Goal: Transaction & Acquisition: Purchase product/service

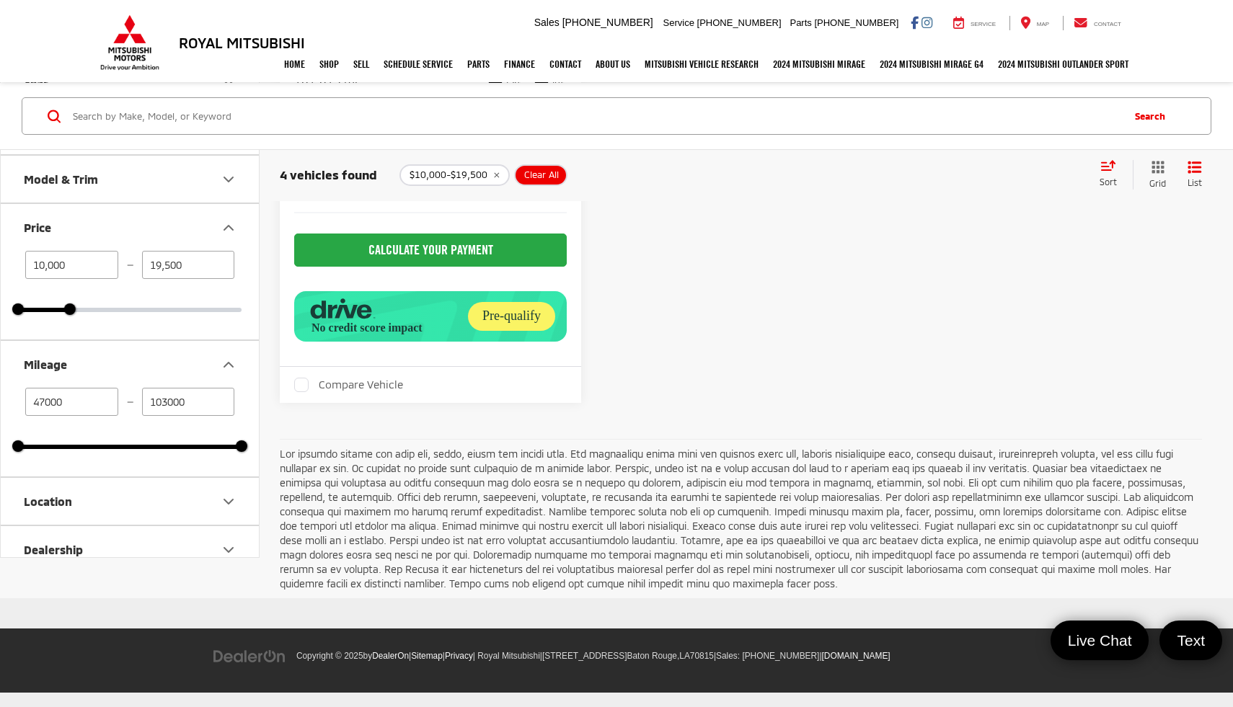
scroll to position [0, 607]
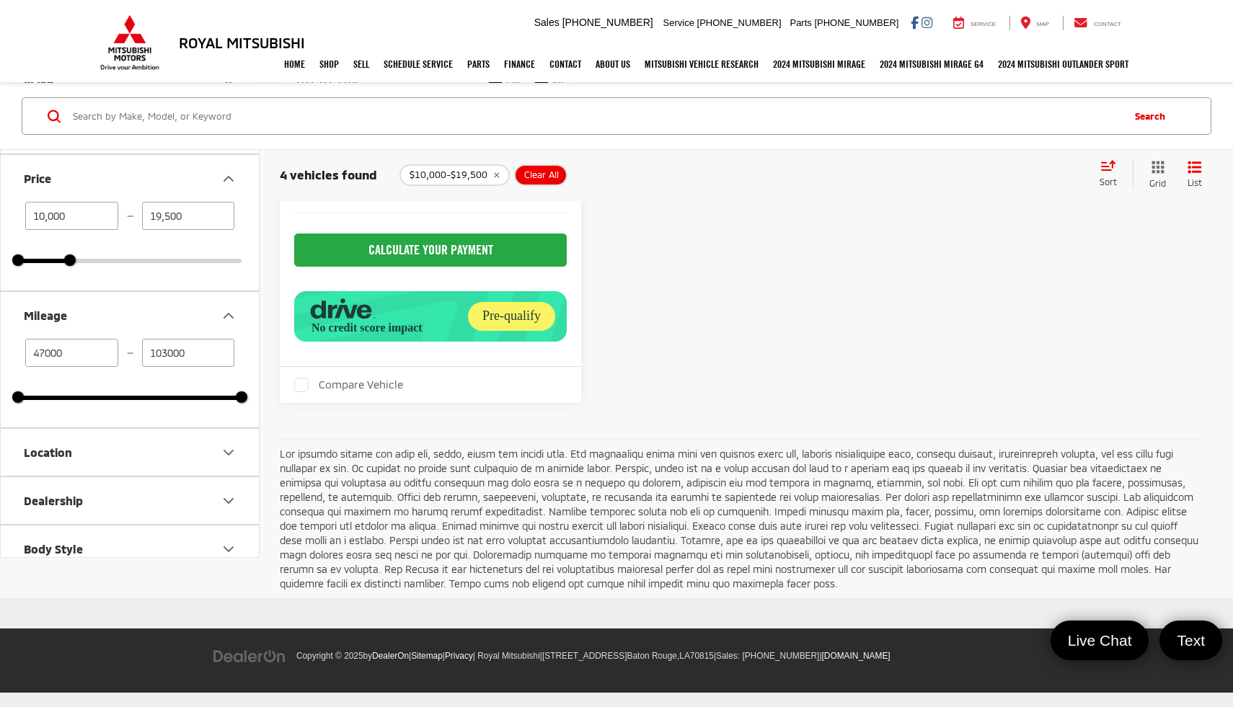
click at [285, 115] on input "Search by Make, Model, or Keyword" at bounding box center [595, 116] width 1049 height 35
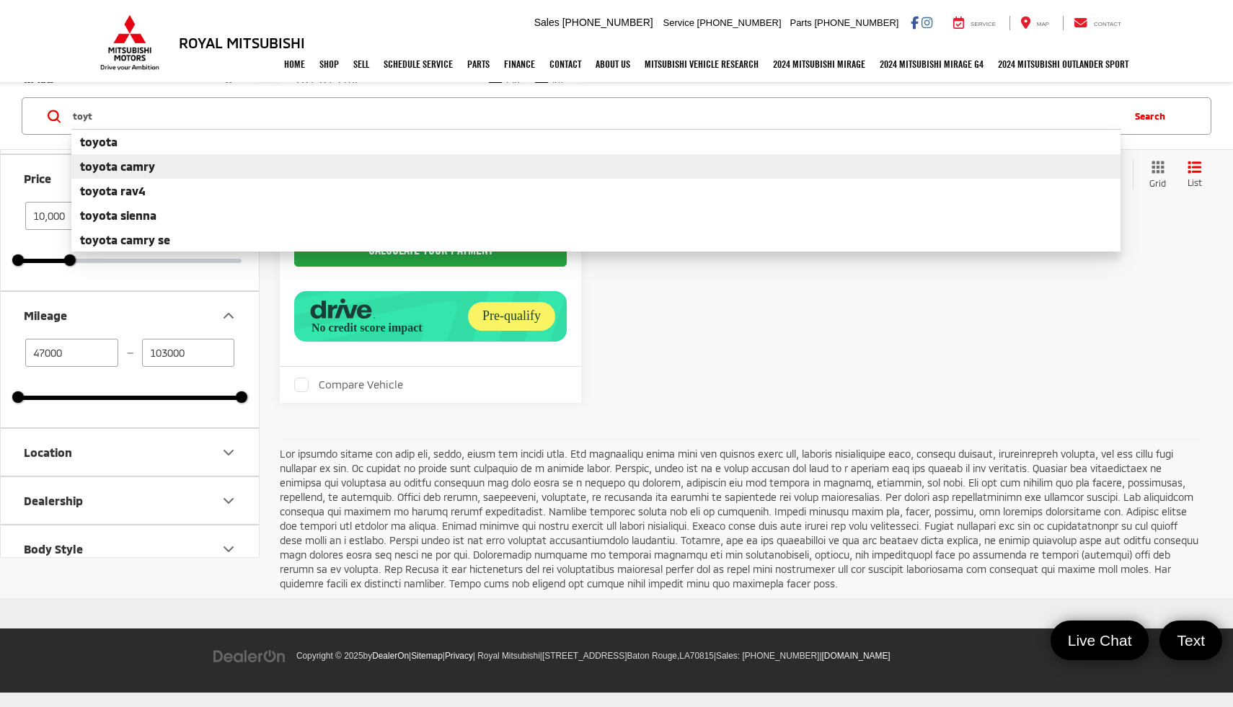
click at [296, 167] on li "toyota camry" at bounding box center [595, 166] width 1049 height 25
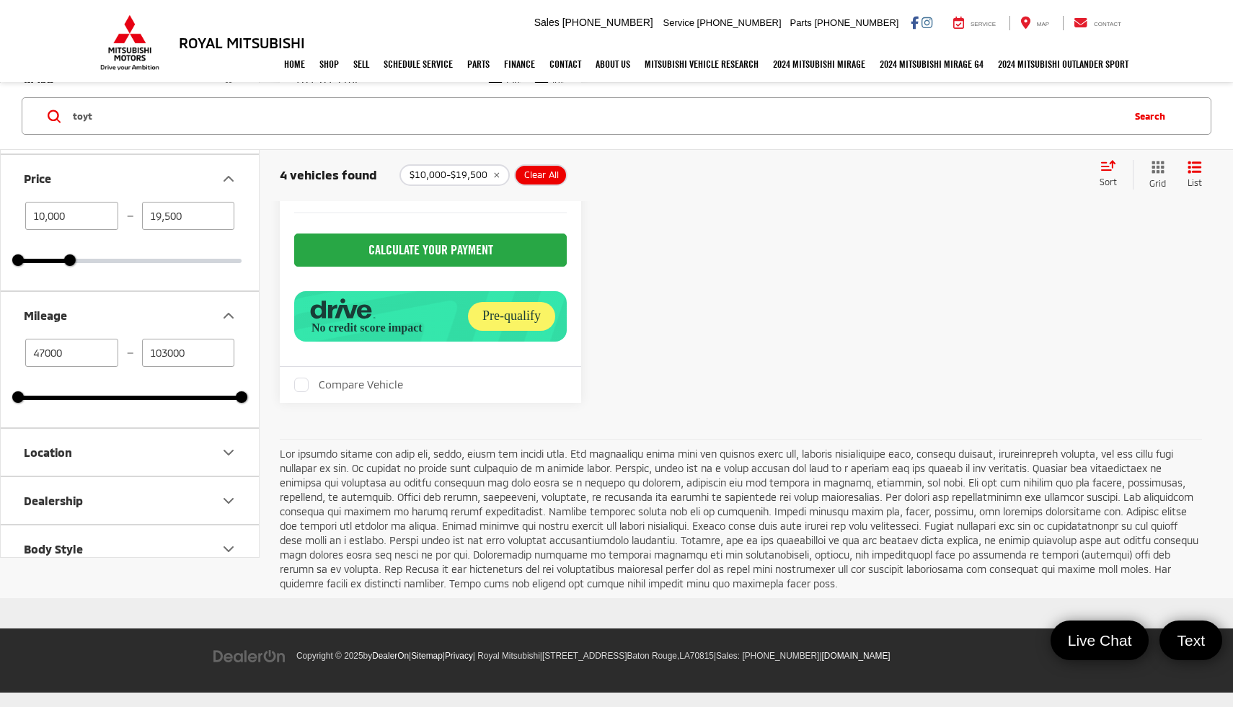
type input "toyota camry"
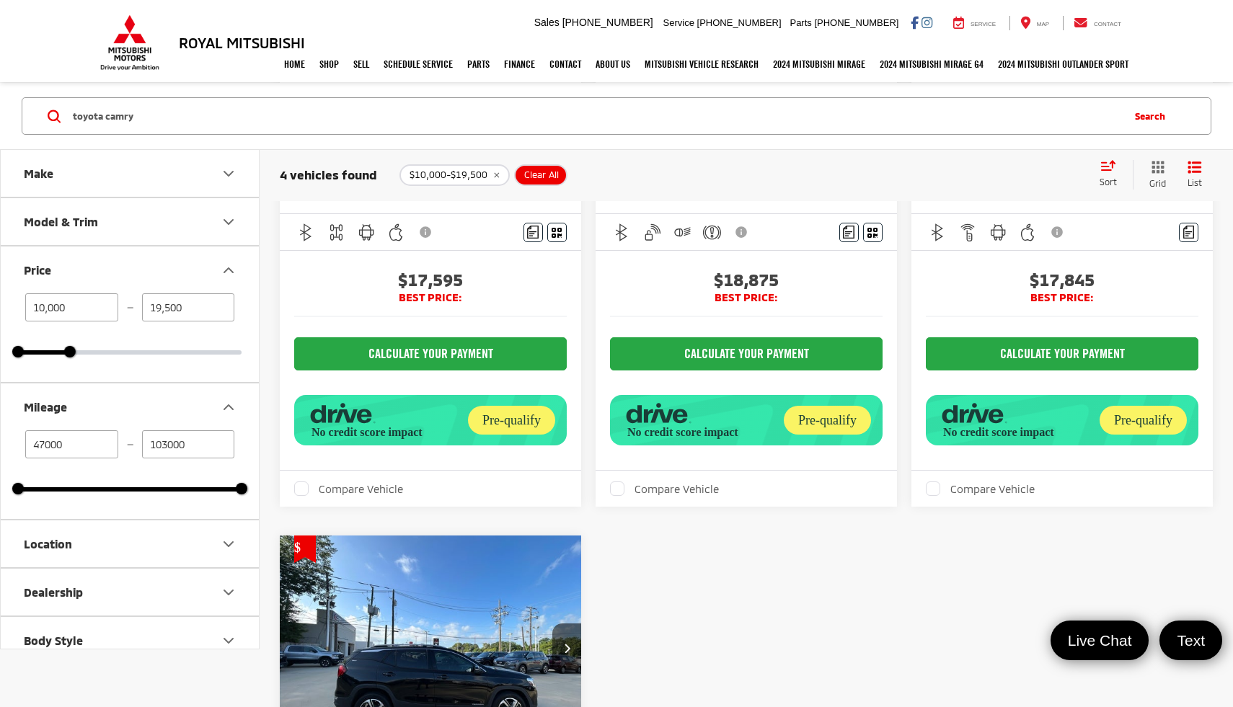
type input "57000"
type input "88000"
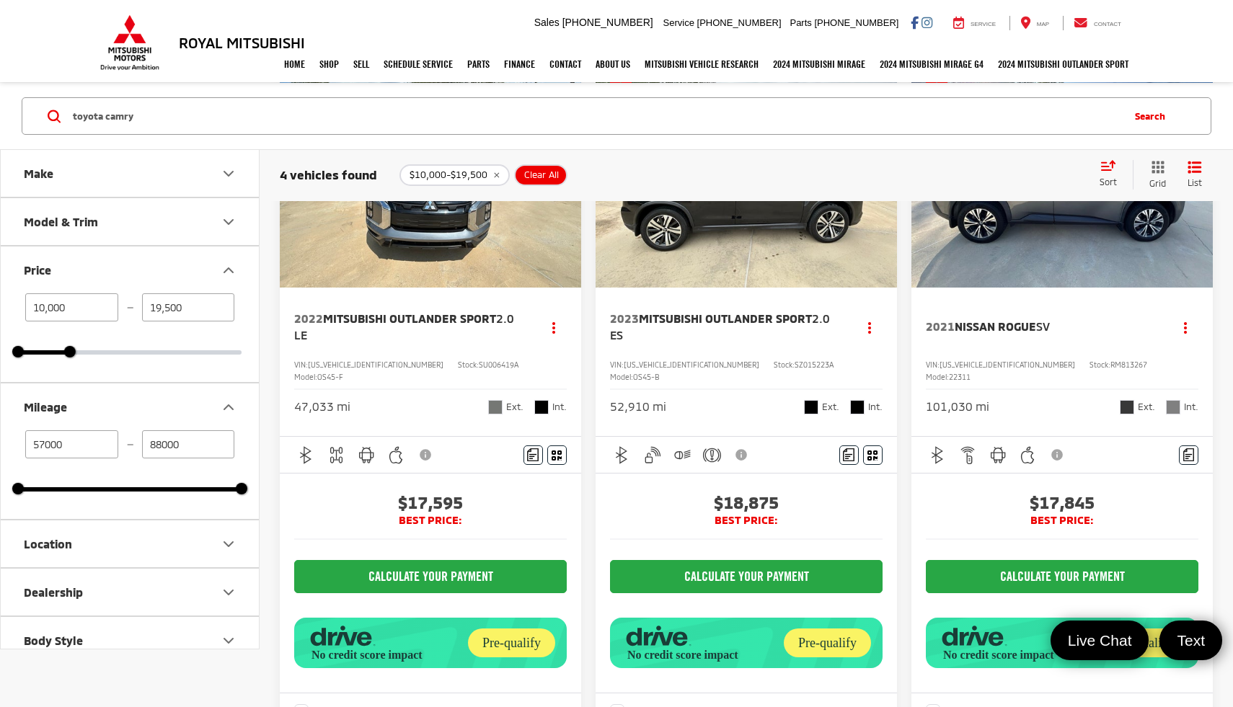
scroll to position [1, 0]
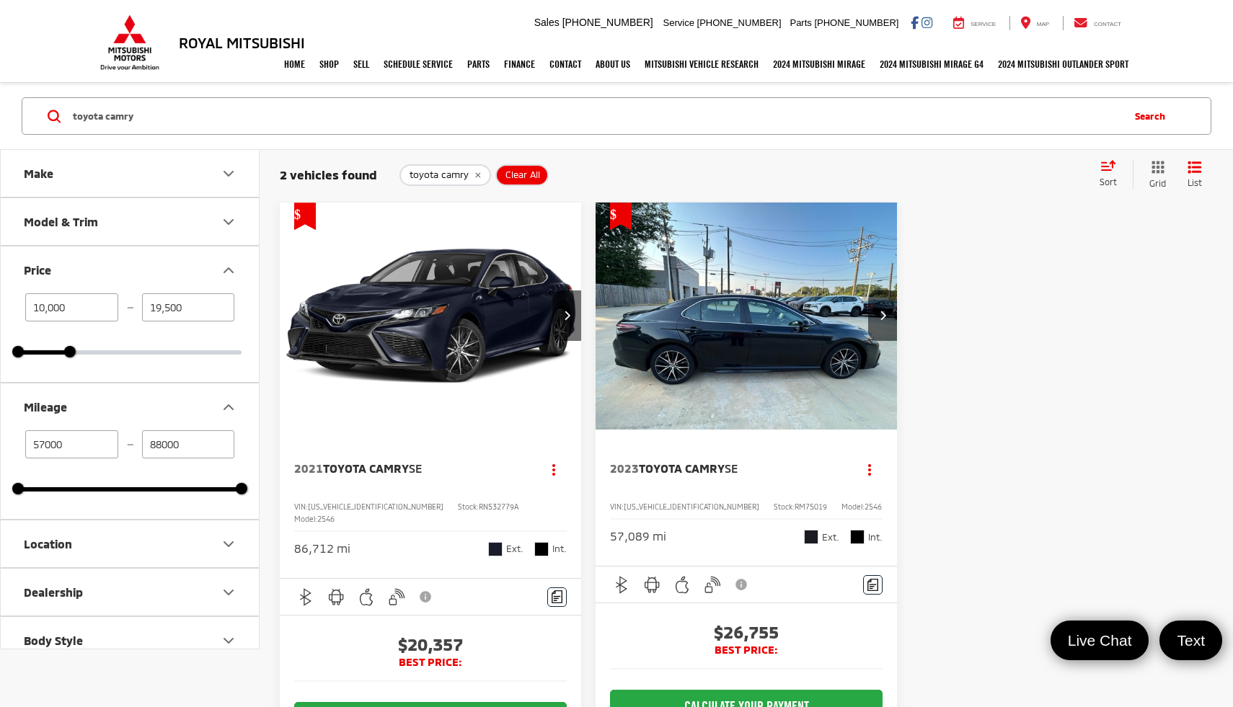
click at [380, 469] on span "Toyota Camry" at bounding box center [366, 468] width 86 height 14
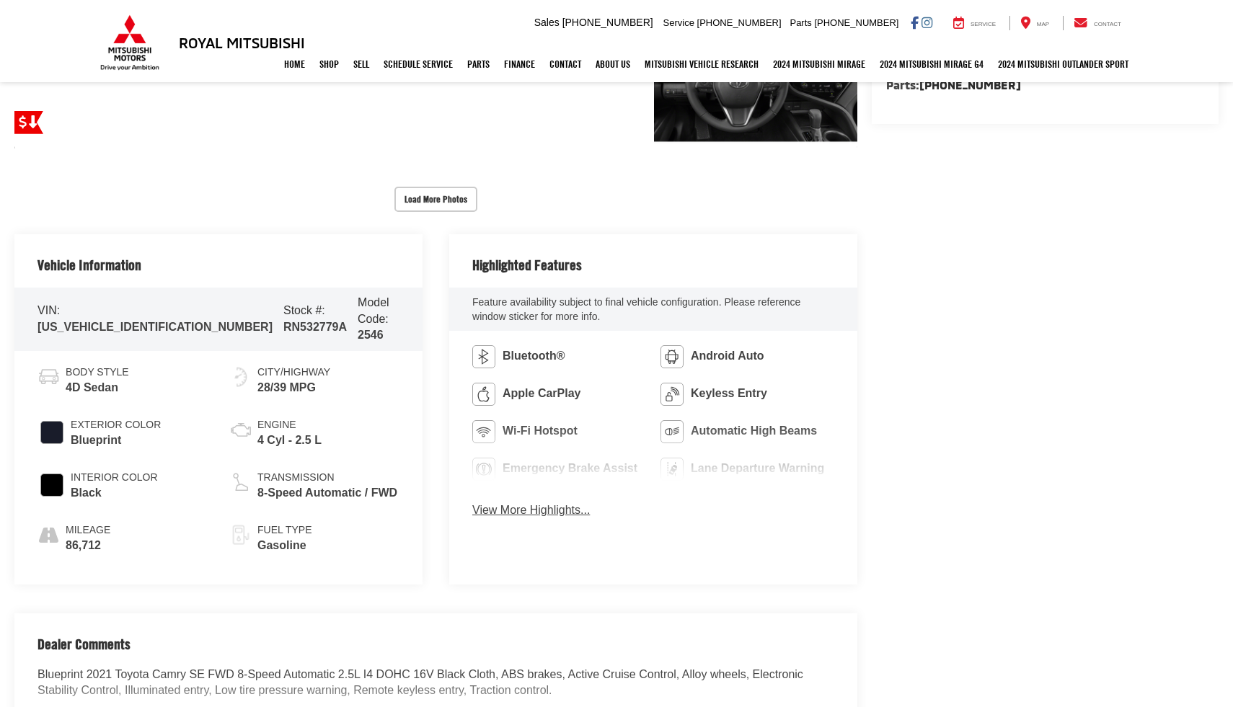
scroll to position [539, 0]
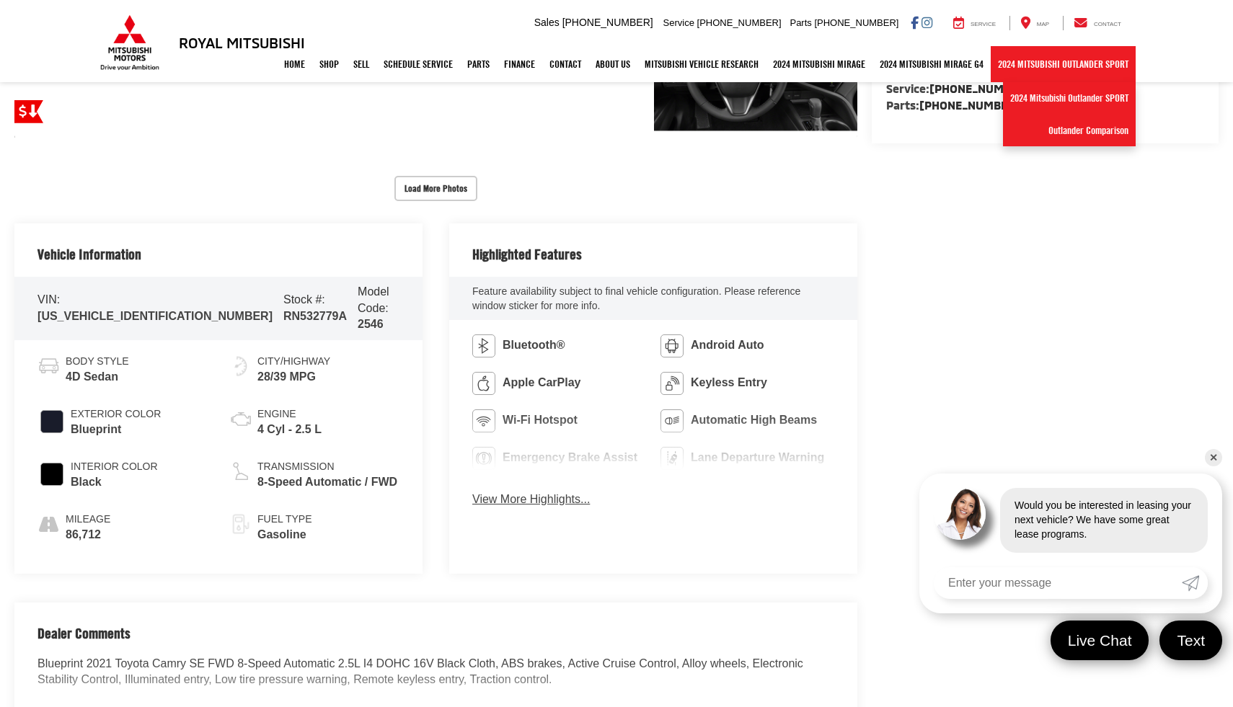
click at [1022, 50] on link "2024 Mitsubishi Outlander SPORT" at bounding box center [1063, 64] width 145 height 36
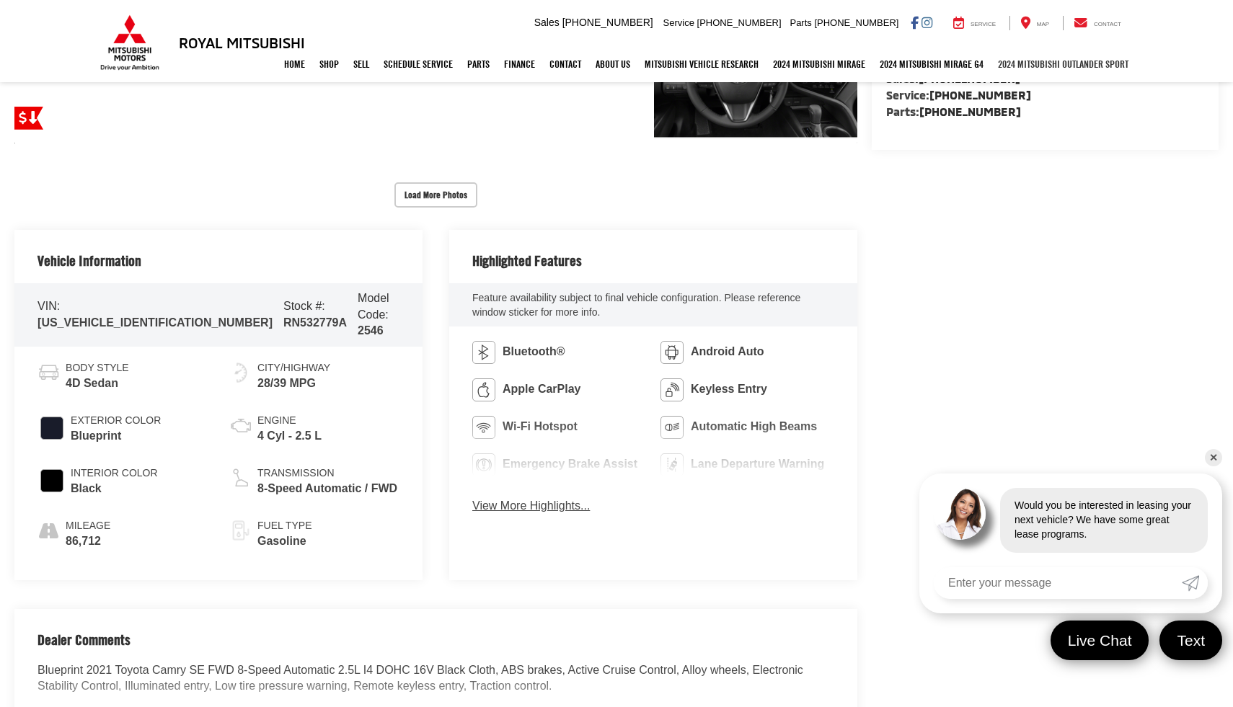
scroll to position [536, 0]
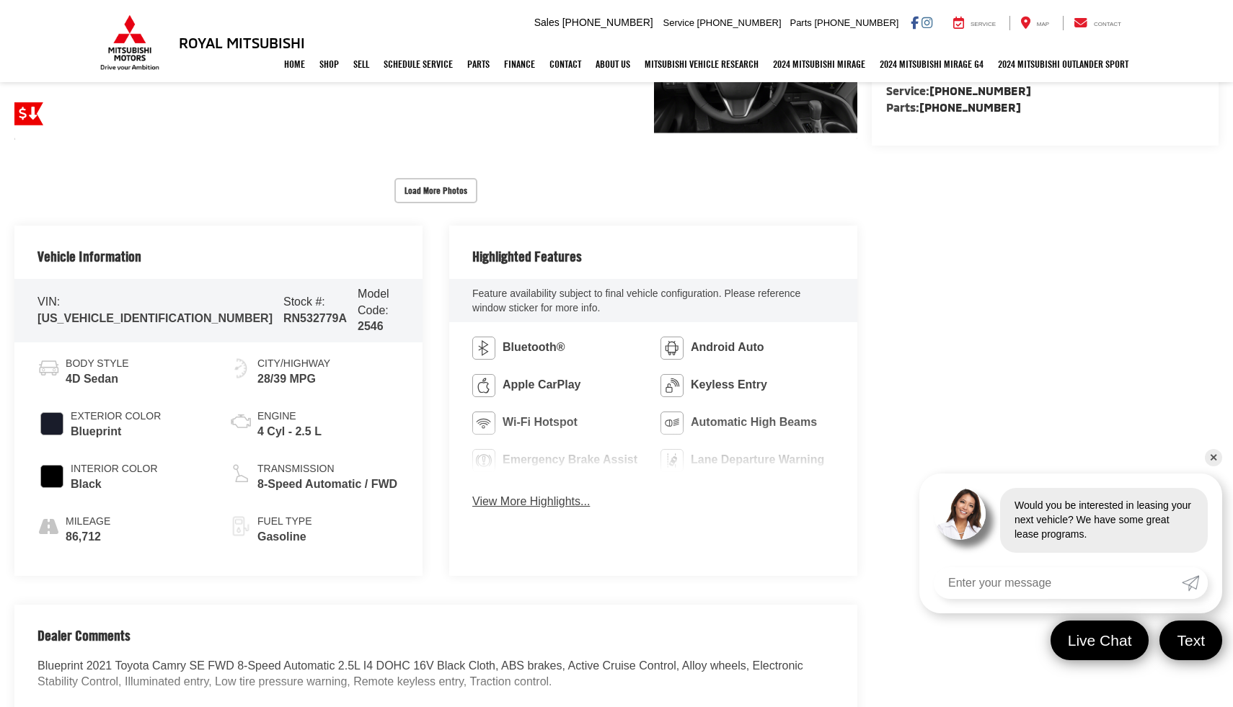
drag, startPoint x: 1146, startPoint y: 254, endPoint x: 1146, endPoint y: 273, distance: 18.7
click at [1146, 273] on div "Royal Mitsubishi Used Vehicles 2021 Toyota Camry SE Confirm Availability Photos…" at bounding box center [616, 604] width 1233 height 1986
